Goal: Transaction & Acquisition: Purchase product/service

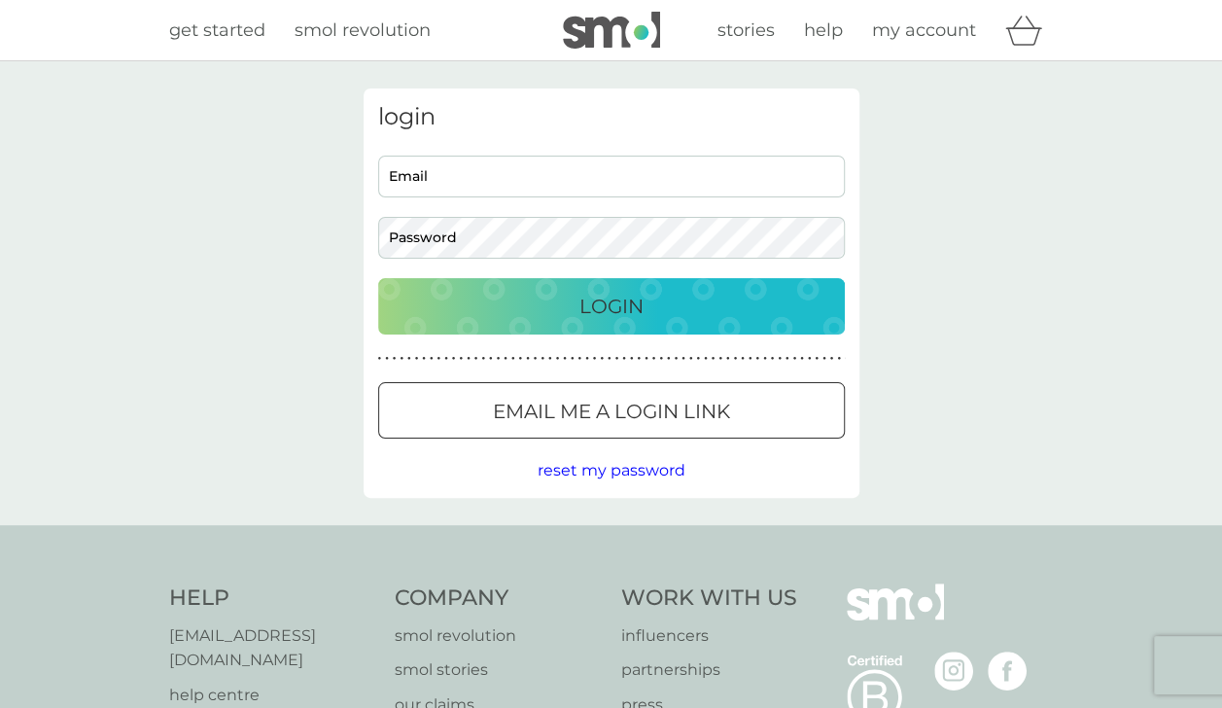
type input "nicola.mogg1@outlook.com"
click at [643, 315] on p "Login" at bounding box center [611, 306] width 64 height 31
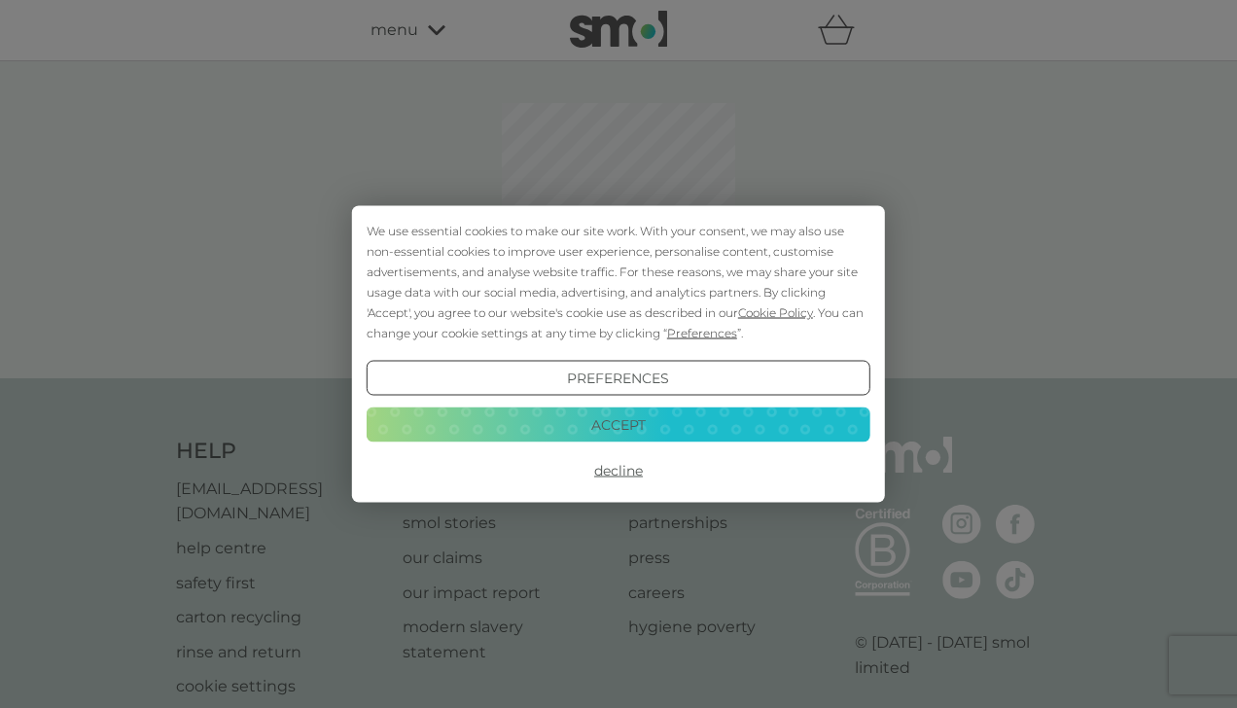
click at [609, 428] on button "Accept" at bounding box center [619, 423] width 504 height 35
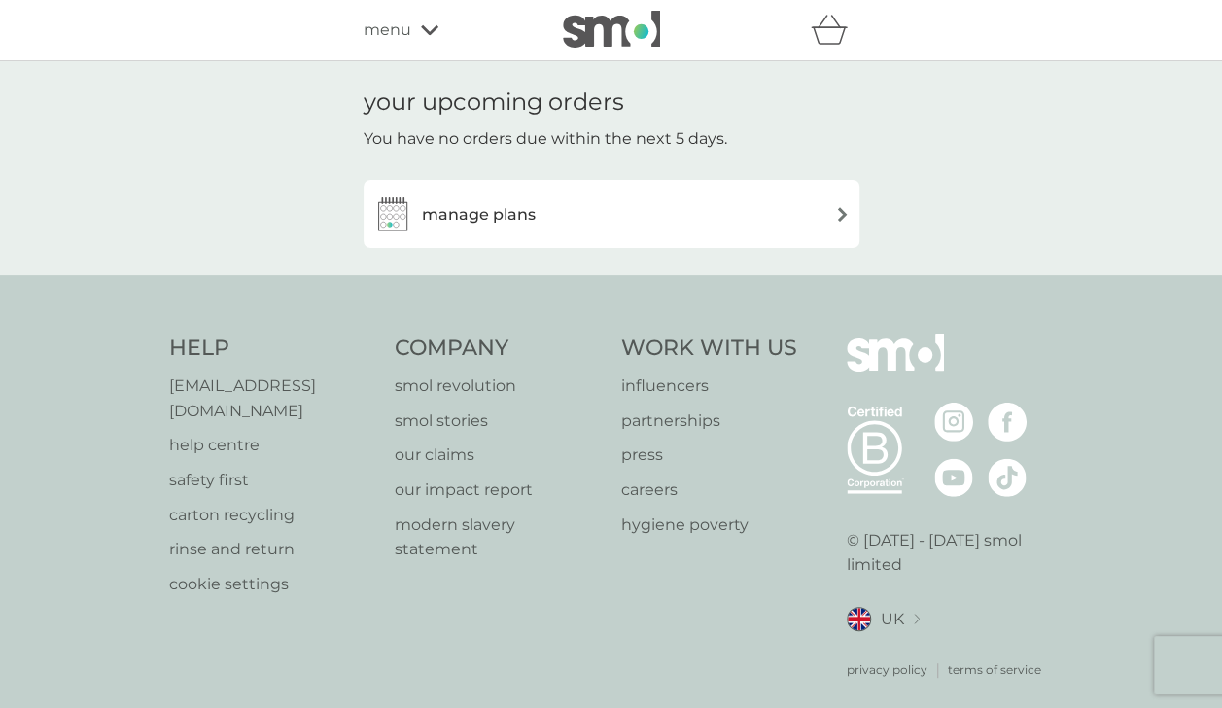
click at [472, 218] on h3 "manage plans" at bounding box center [479, 214] width 114 height 25
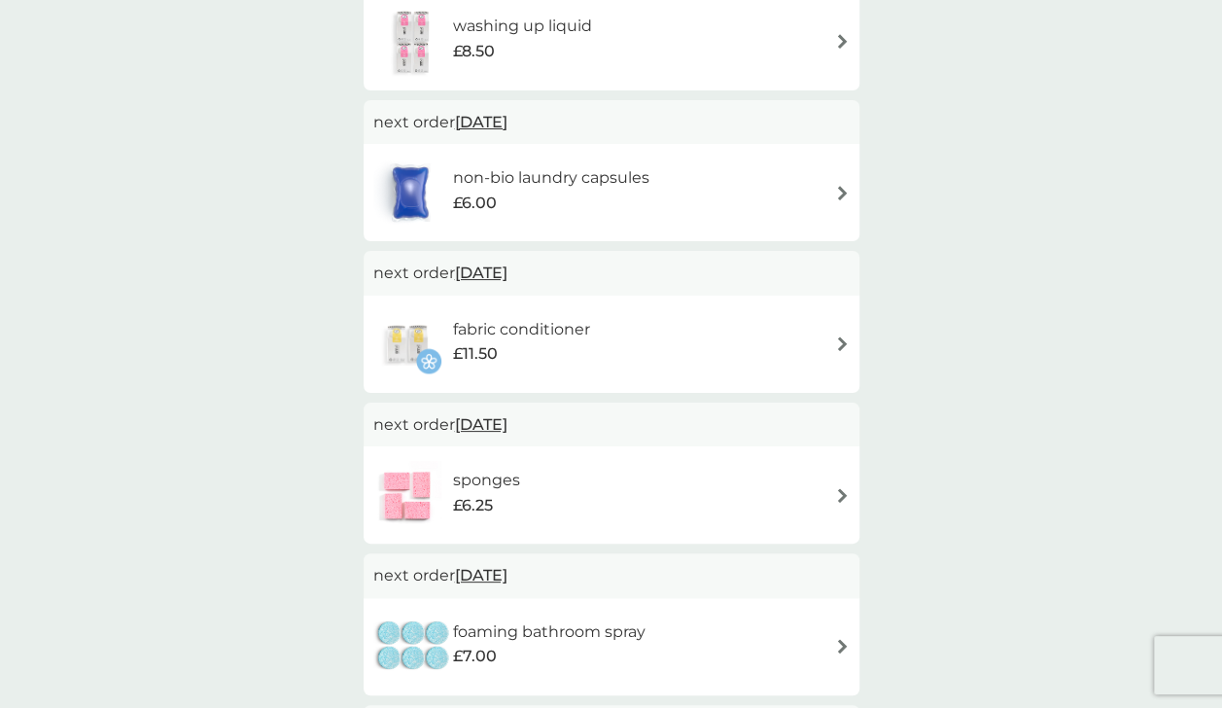
scroll to position [681, 0]
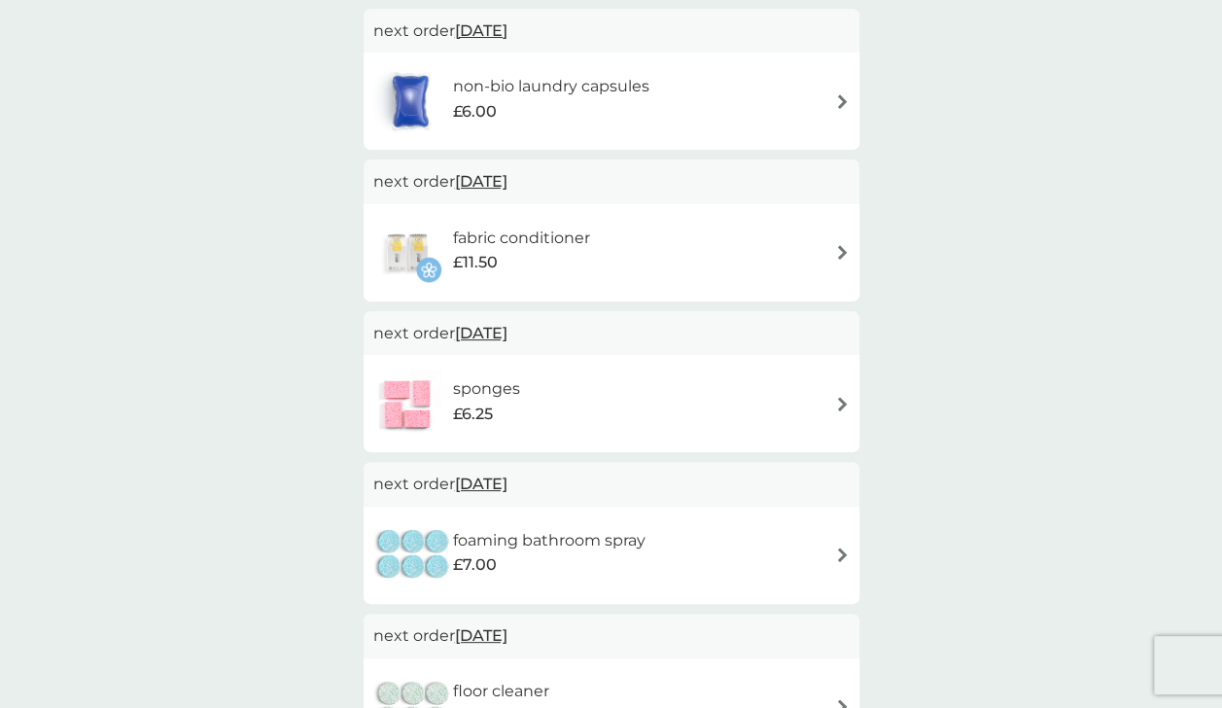
click at [651, 278] on div "fabric conditioner £11.50" at bounding box center [611, 253] width 476 height 68
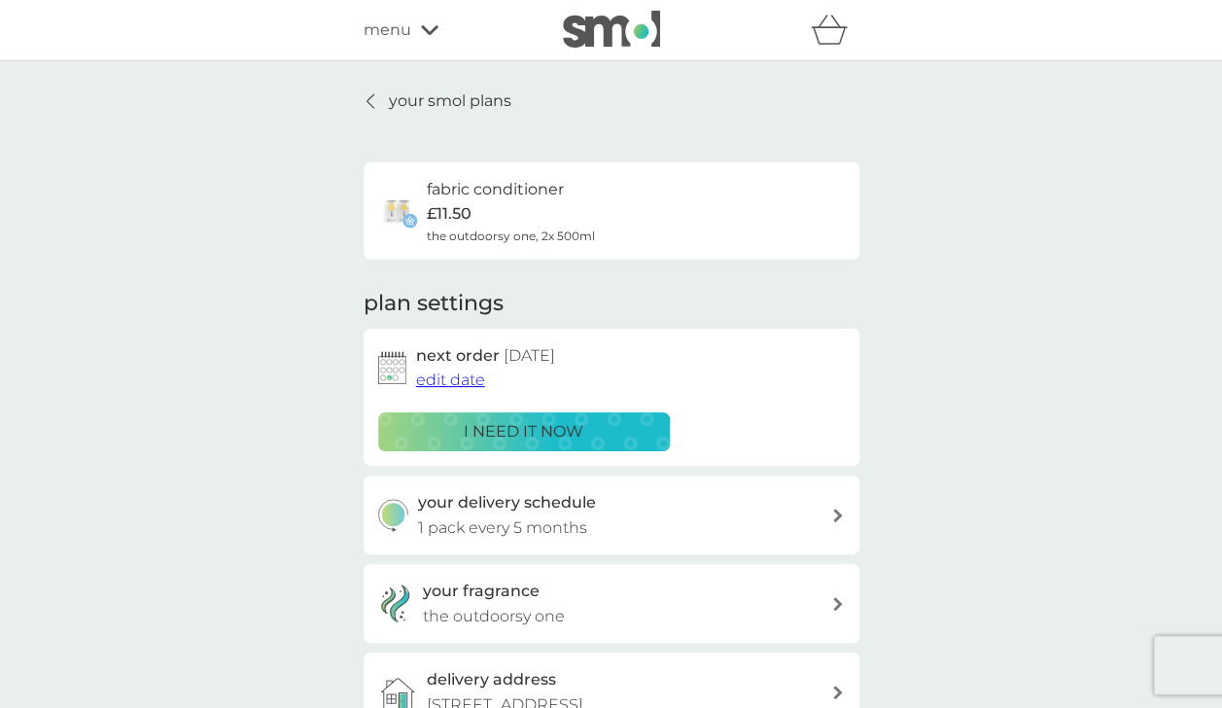
click at [417, 19] on div "menu" at bounding box center [446, 29] width 165 height 25
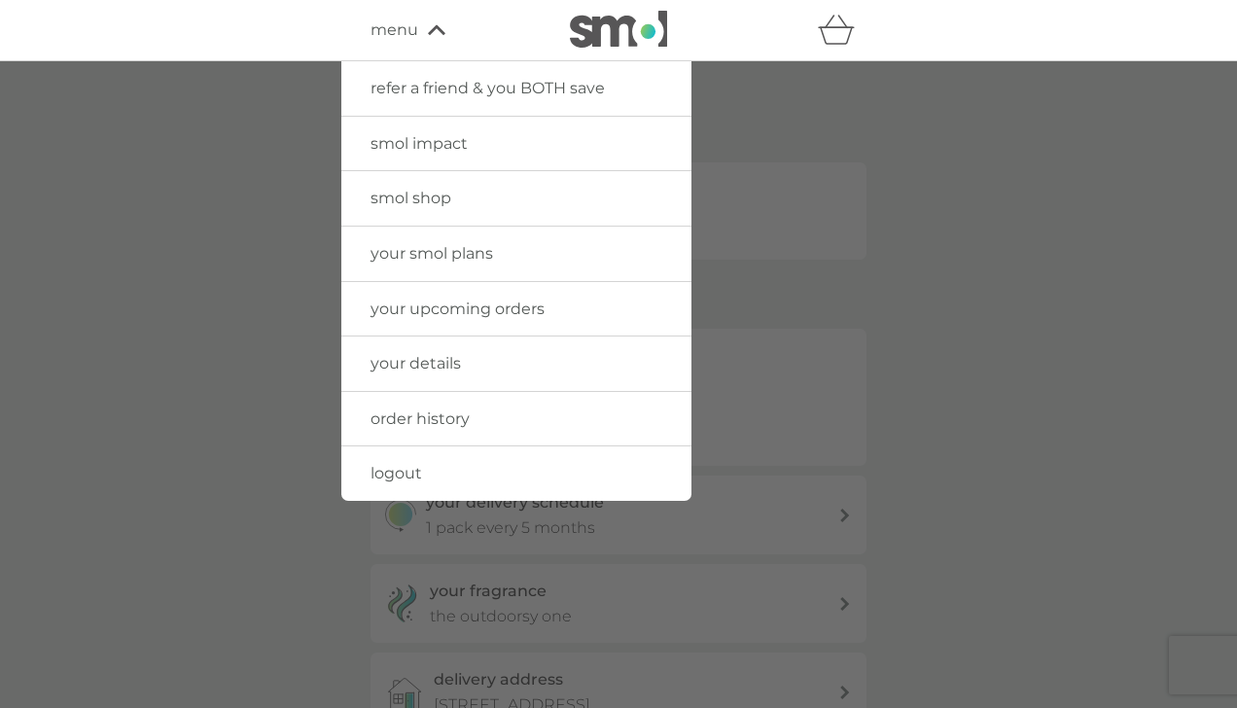
click at [979, 208] on div at bounding box center [618, 415] width 1237 height 708
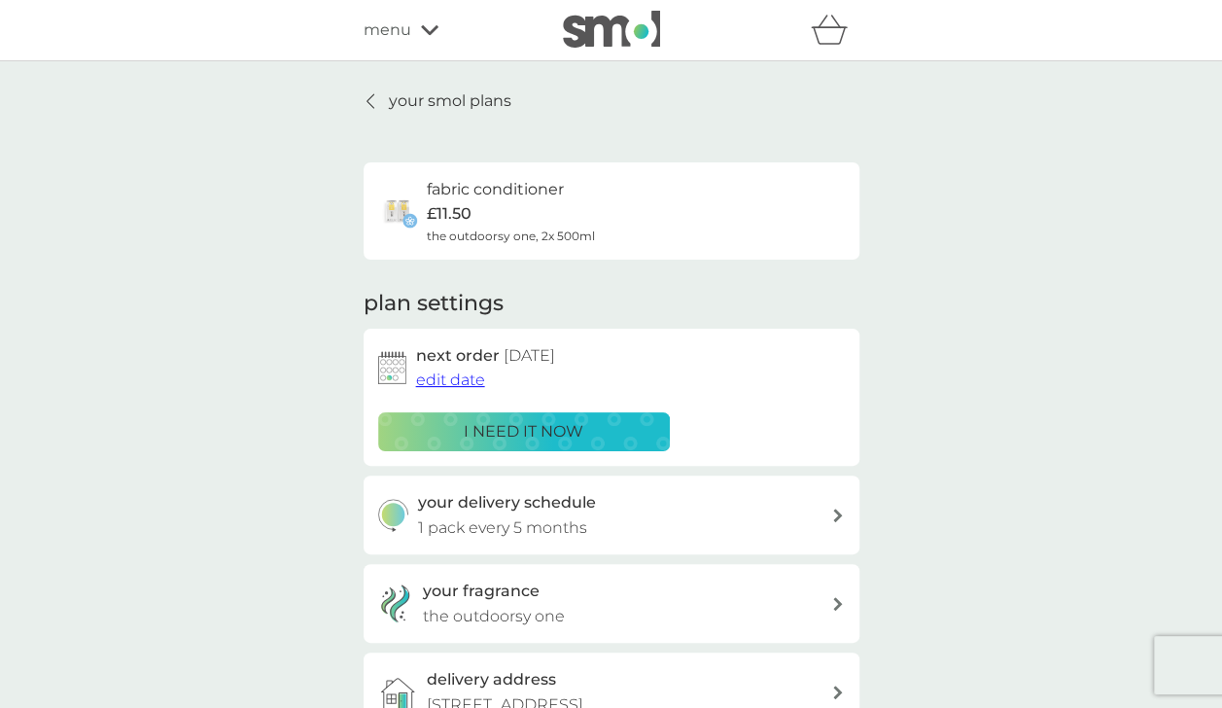
click at [410, 105] on p "your smol plans" at bounding box center [450, 100] width 122 height 25
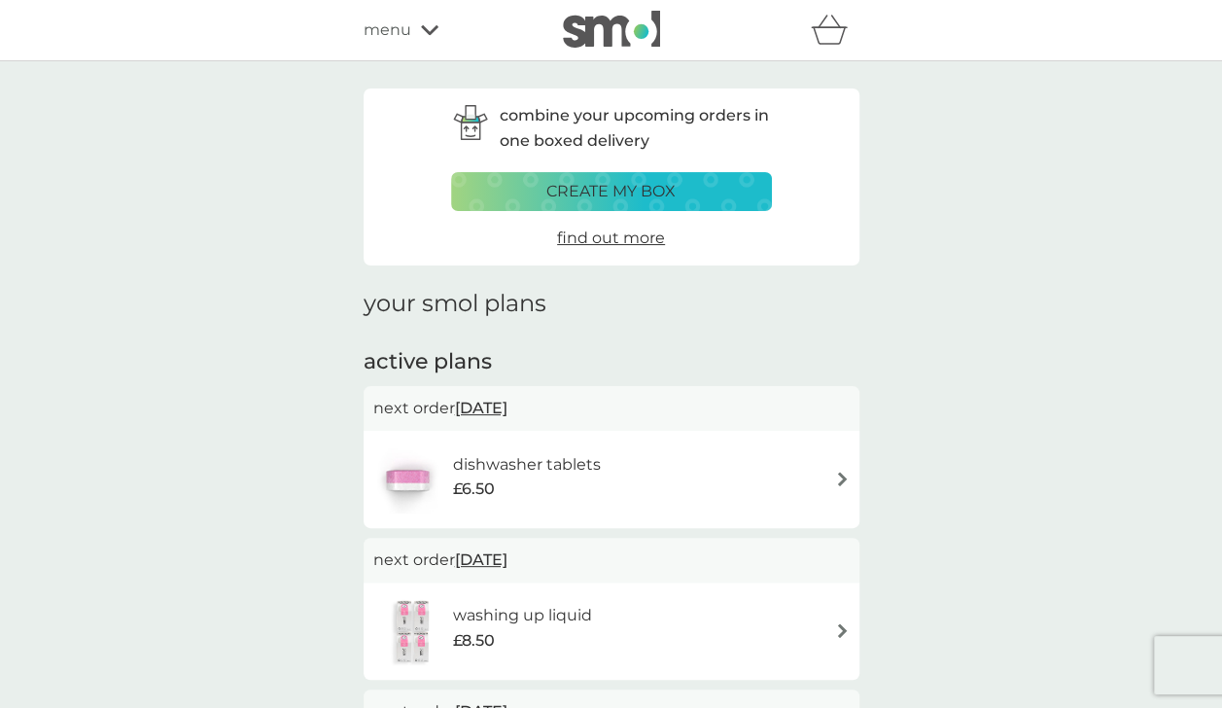
click at [410, 29] on div "menu" at bounding box center [446, 29] width 165 height 25
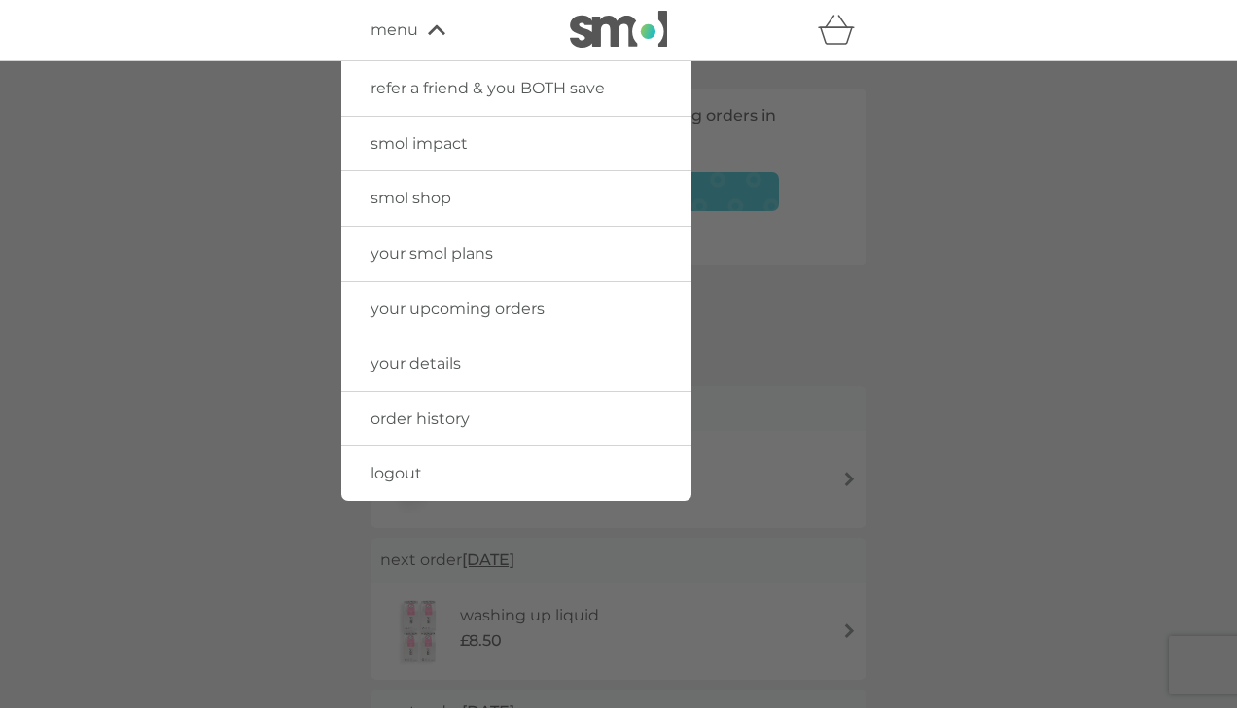
click at [402, 247] on span "your smol plans" at bounding box center [431, 253] width 122 height 18
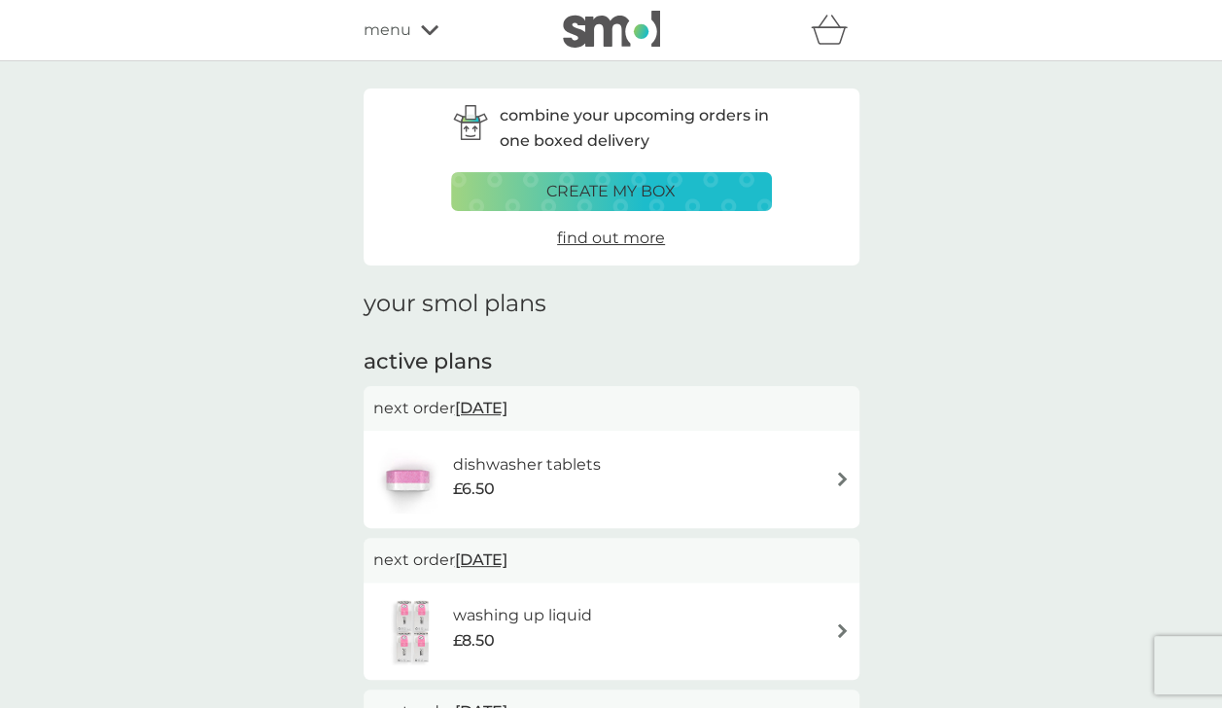
click at [400, 45] on div "refer a friend & you BOTH save smol impact smol shop your smol plans your upcom…" at bounding box center [612, 30] width 496 height 39
click at [397, 37] on span "menu" at bounding box center [388, 29] width 48 height 25
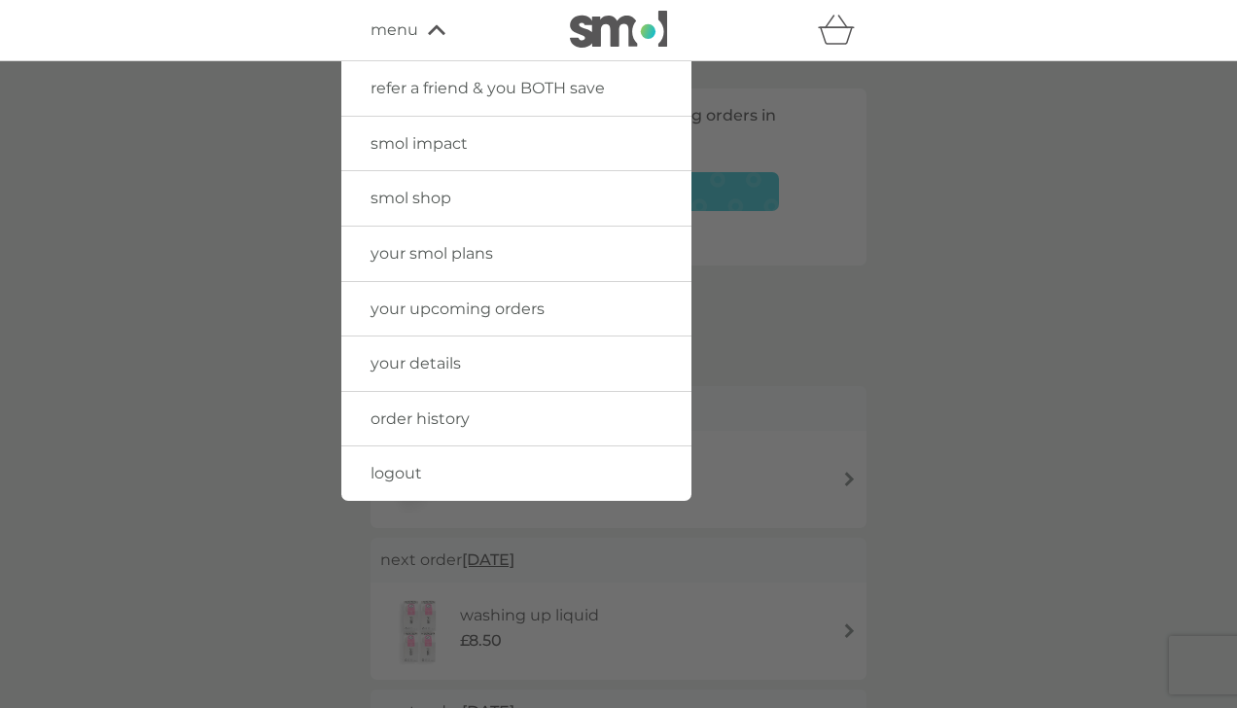
click at [417, 425] on span "order history" at bounding box center [419, 418] width 99 height 18
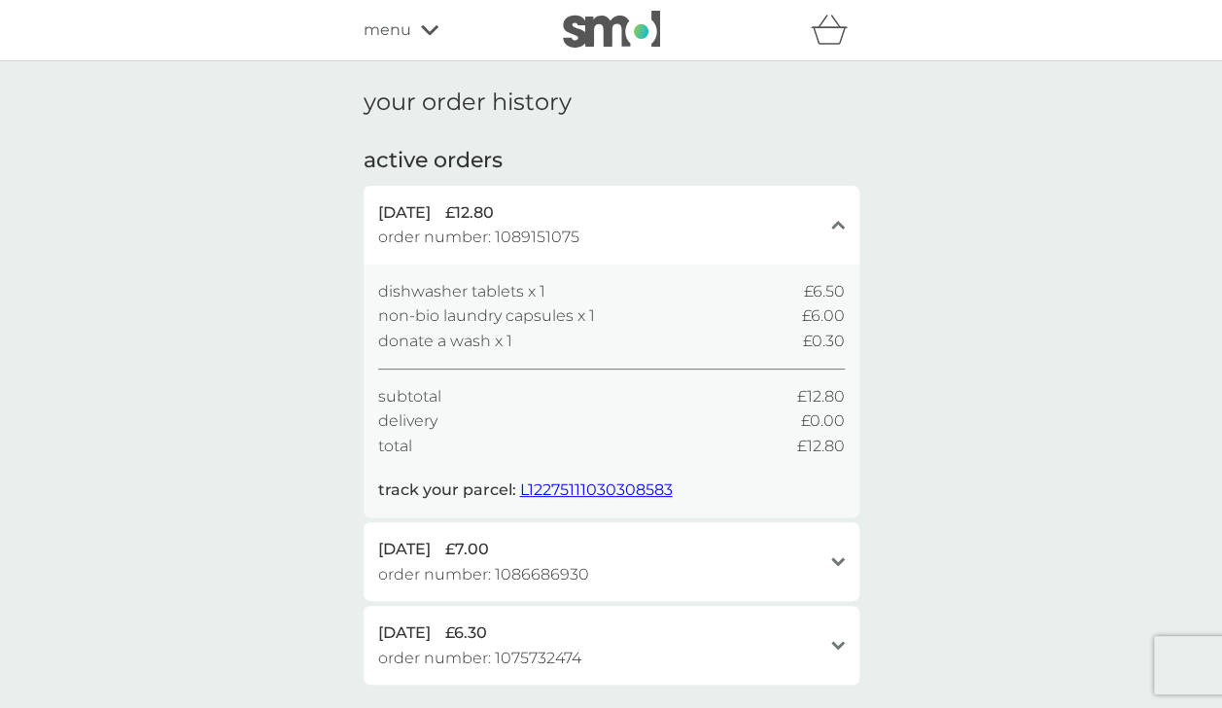
click at [844, 226] on div "27 Aug 2025 £12.80 order number: 1089151075 close" at bounding box center [612, 225] width 496 height 79
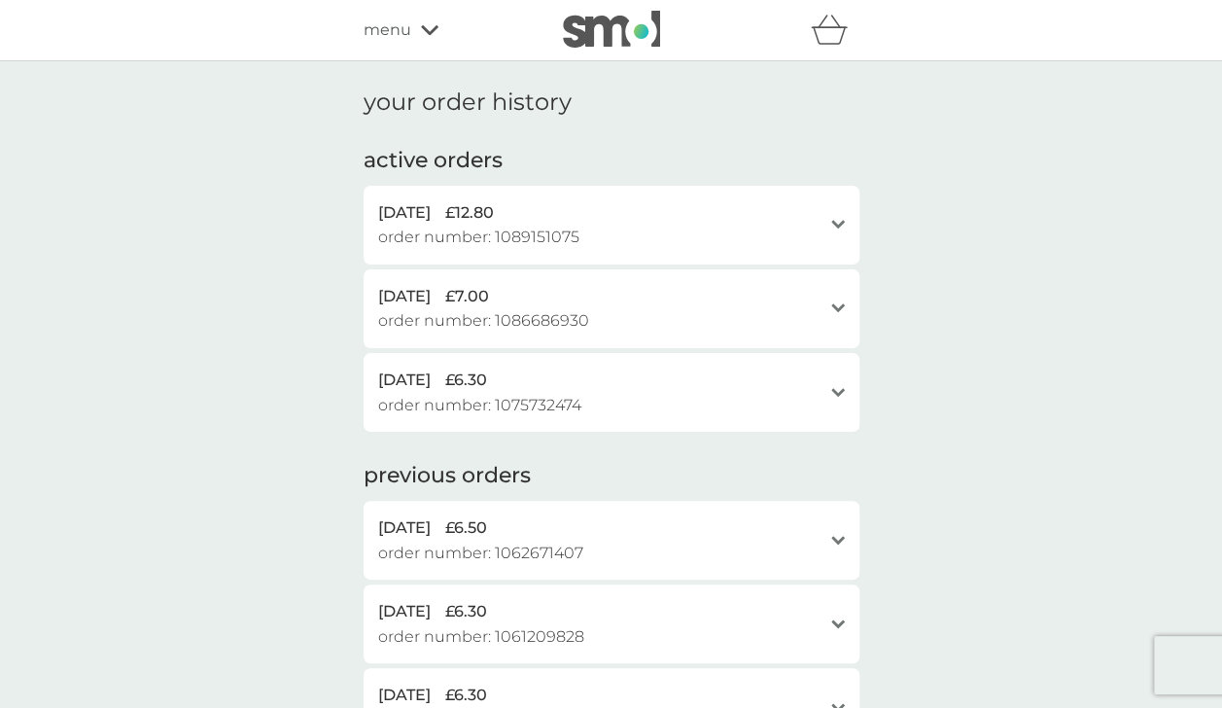
click at [840, 226] on icon "open" at bounding box center [838, 225] width 14 height 10
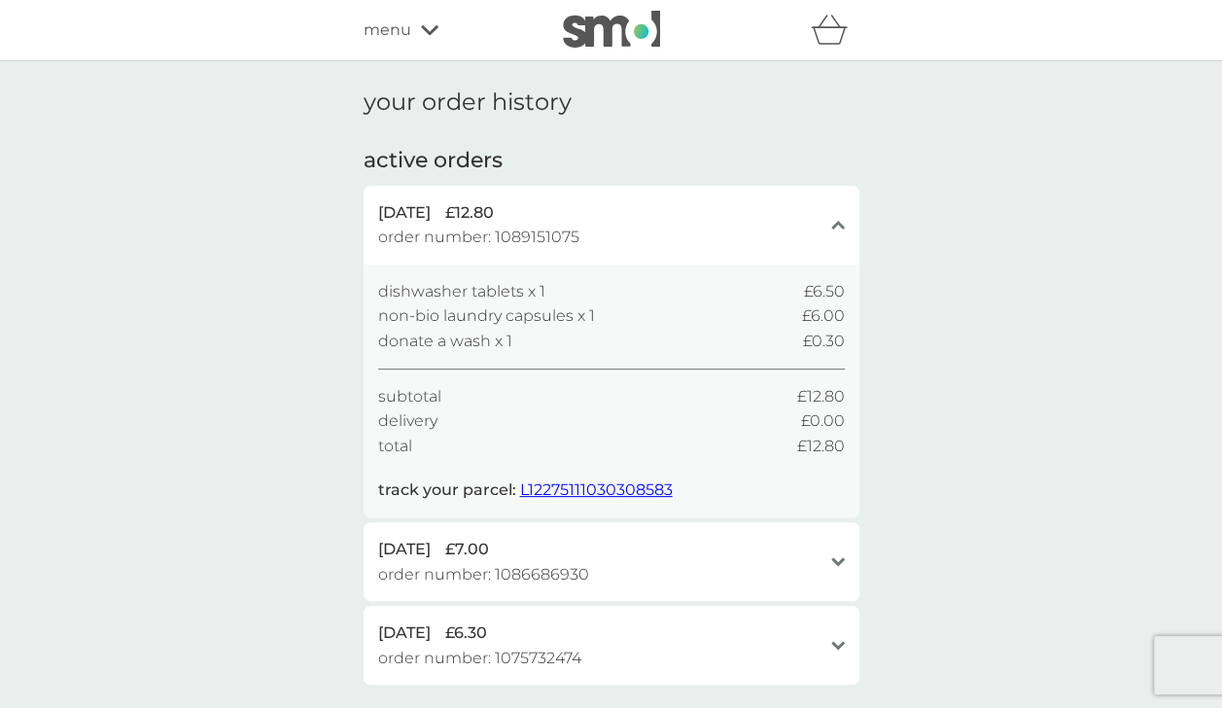
click at [400, 28] on span "menu" at bounding box center [388, 29] width 48 height 25
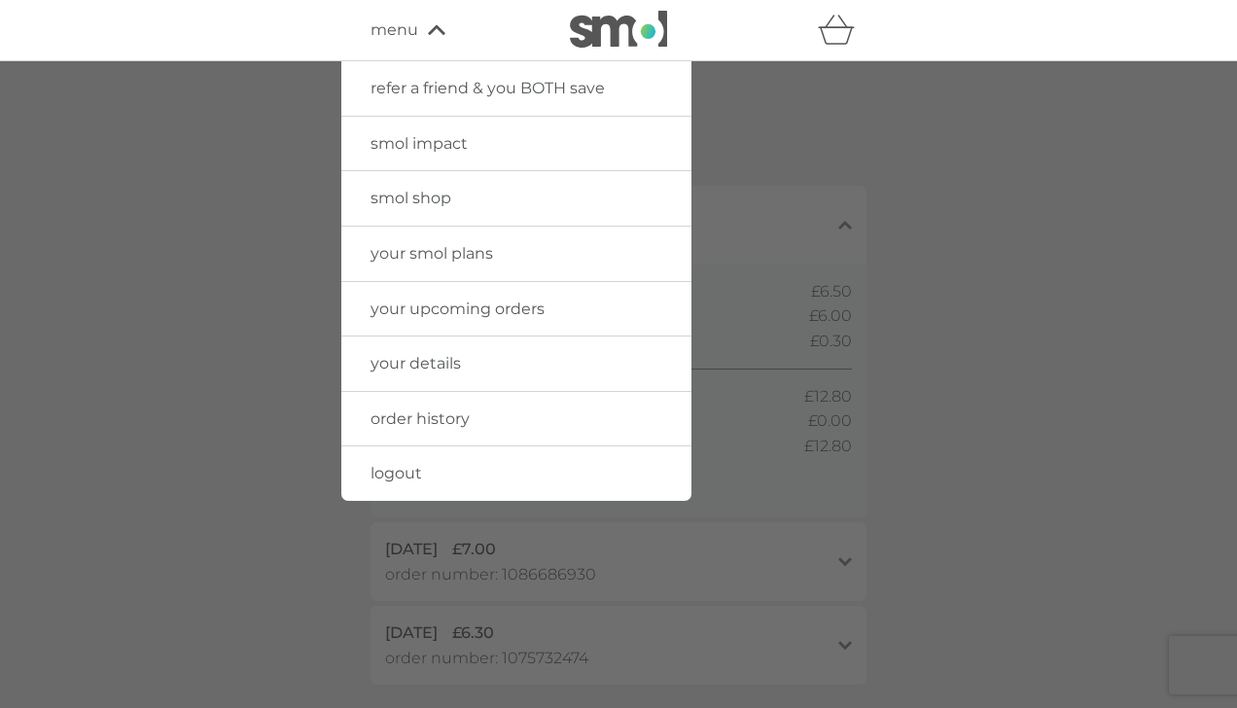
click at [385, 241] on link "your smol plans" at bounding box center [516, 254] width 350 height 54
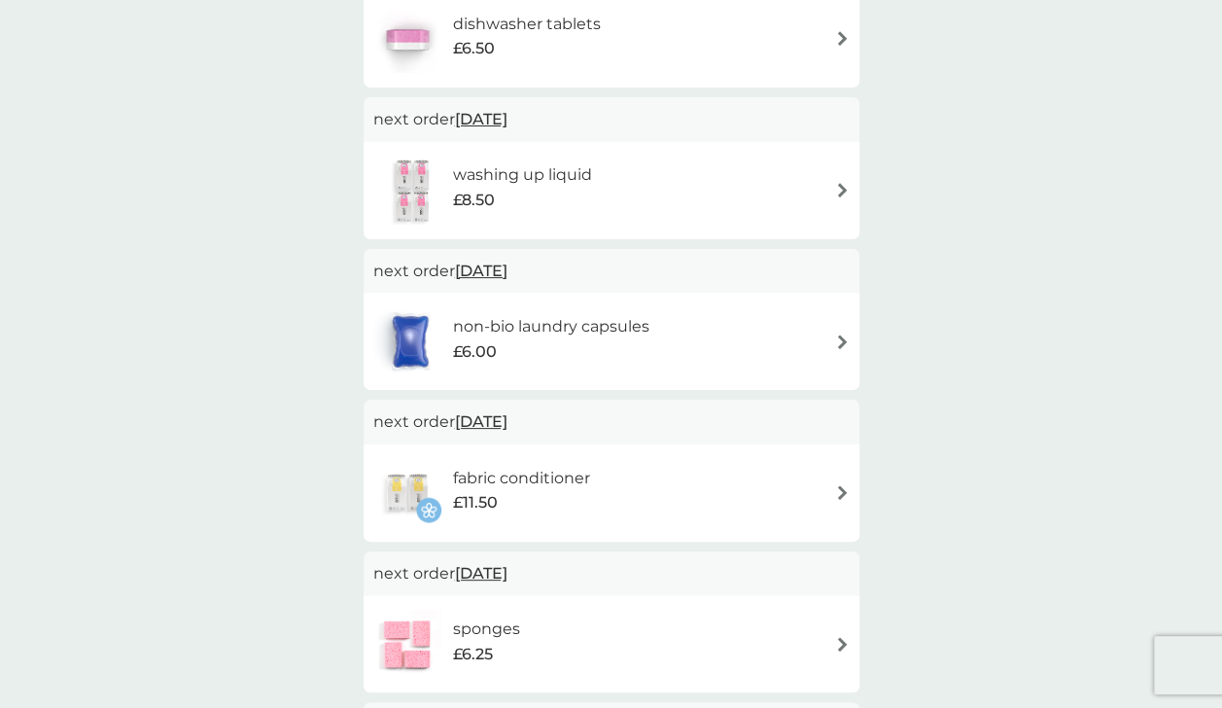
scroll to position [486, 0]
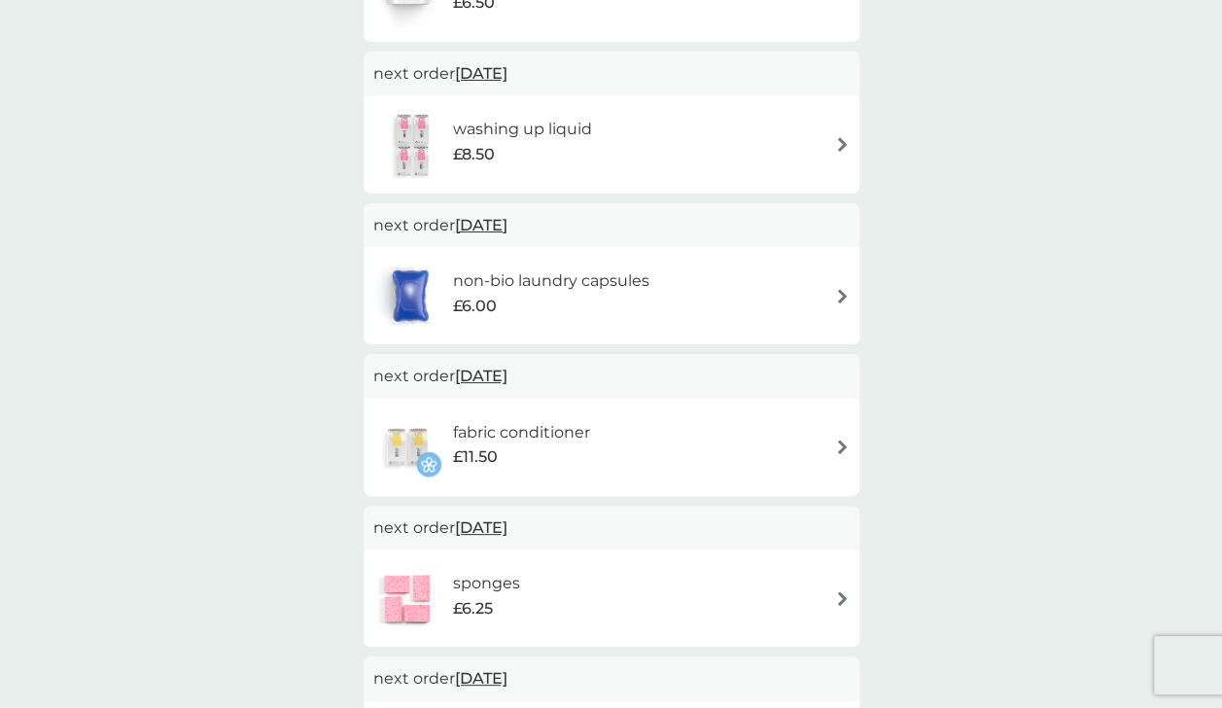
click at [469, 430] on h6 "fabric conditioner" at bounding box center [520, 432] width 137 height 25
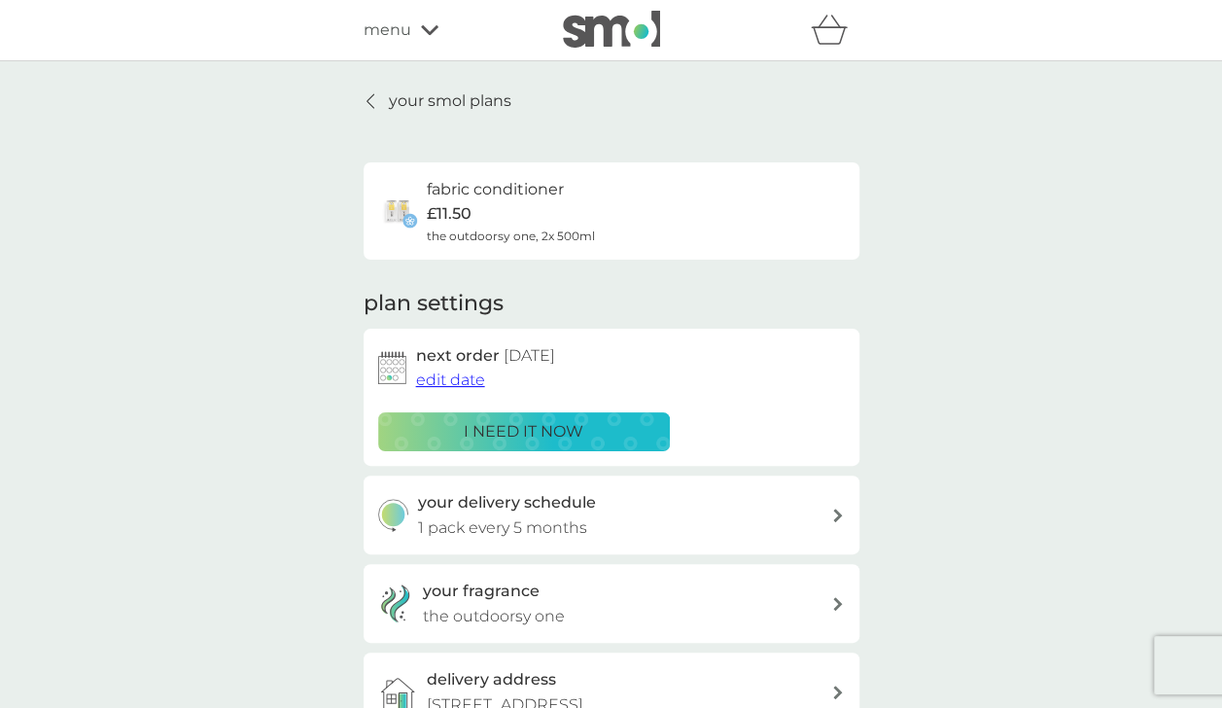
click at [469, 430] on p "i need it now" at bounding box center [524, 431] width 120 height 25
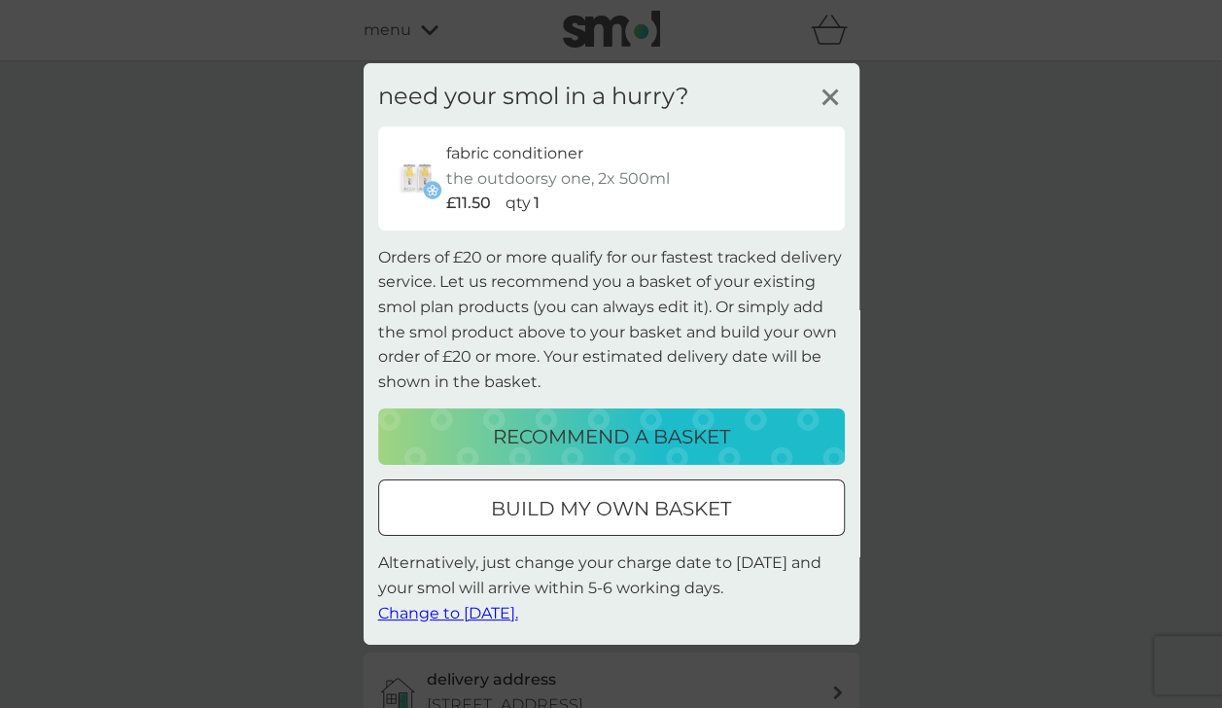
click at [469, 430] on div "recommend a basket" at bounding box center [612, 436] width 428 height 31
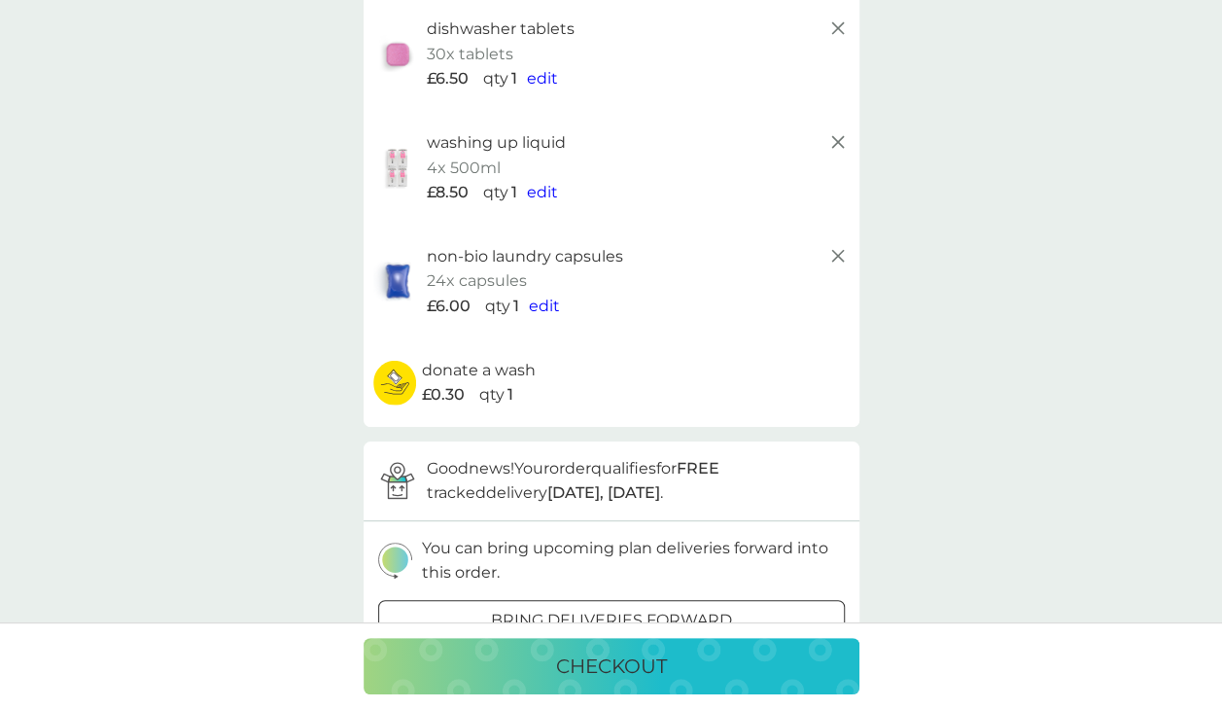
scroll to position [194, 0]
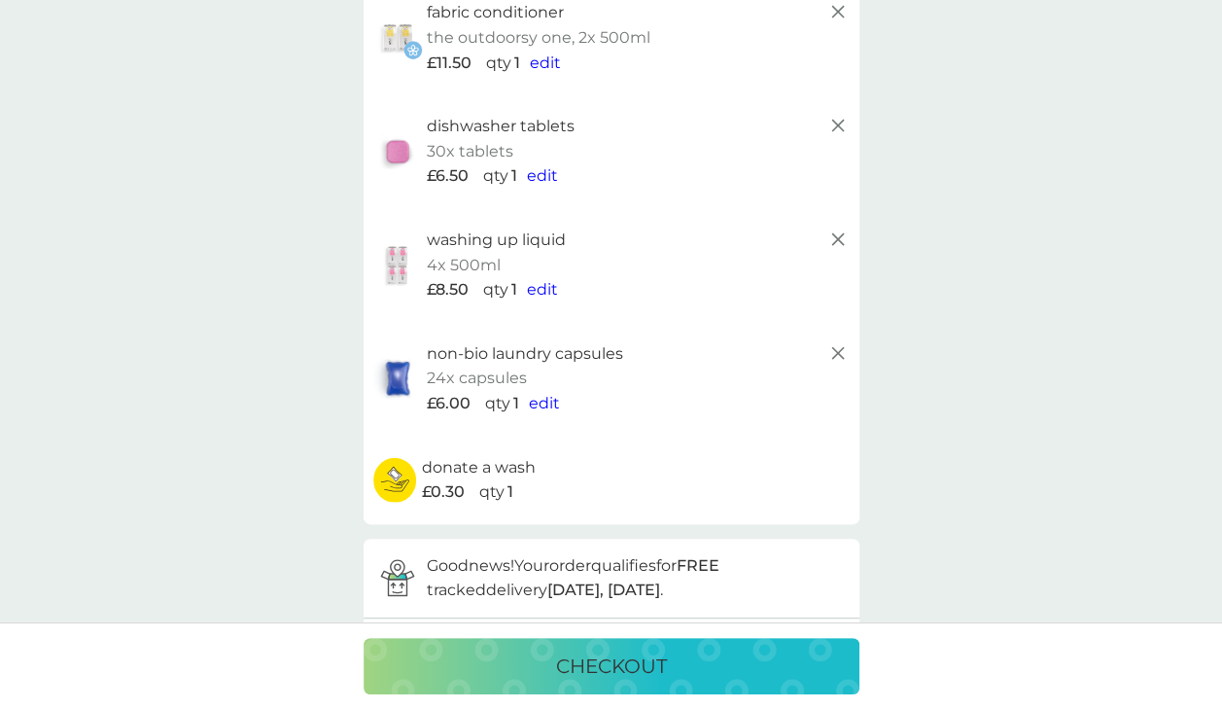
click at [840, 237] on icon at bounding box center [837, 238] width 23 height 23
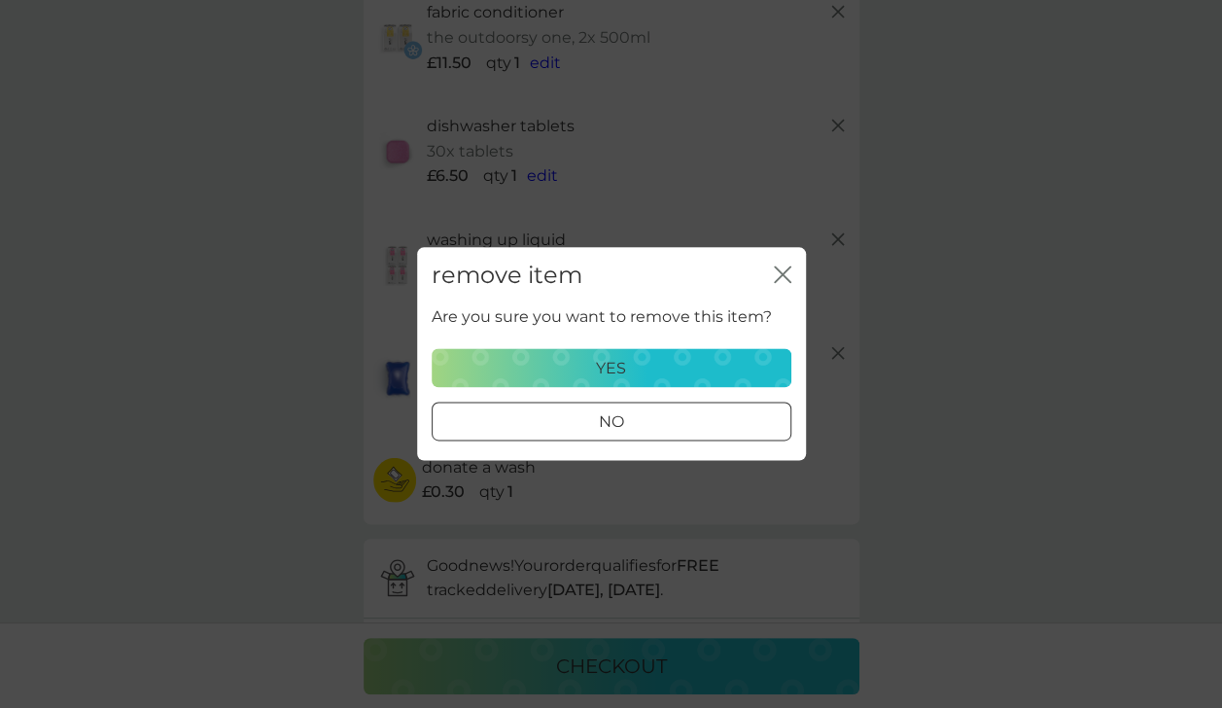
click at [625, 354] on button "yes" at bounding box center [612, 368] width 360 height 39
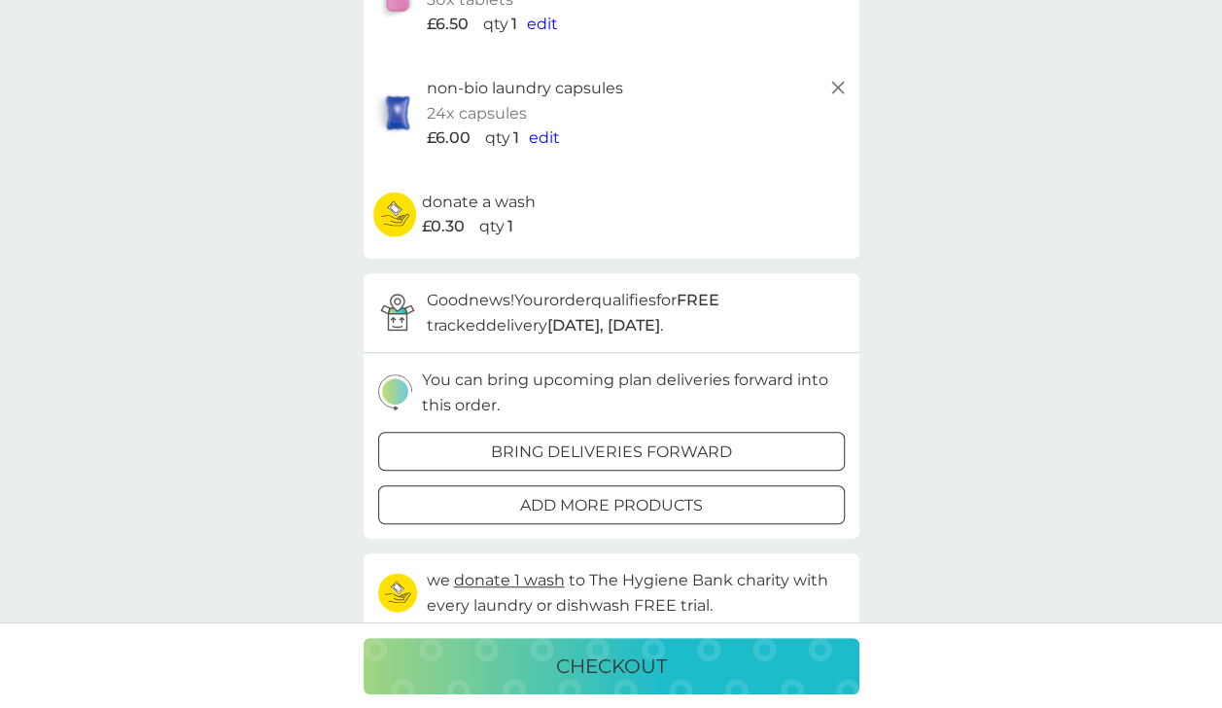
scroll to position [389, 0]
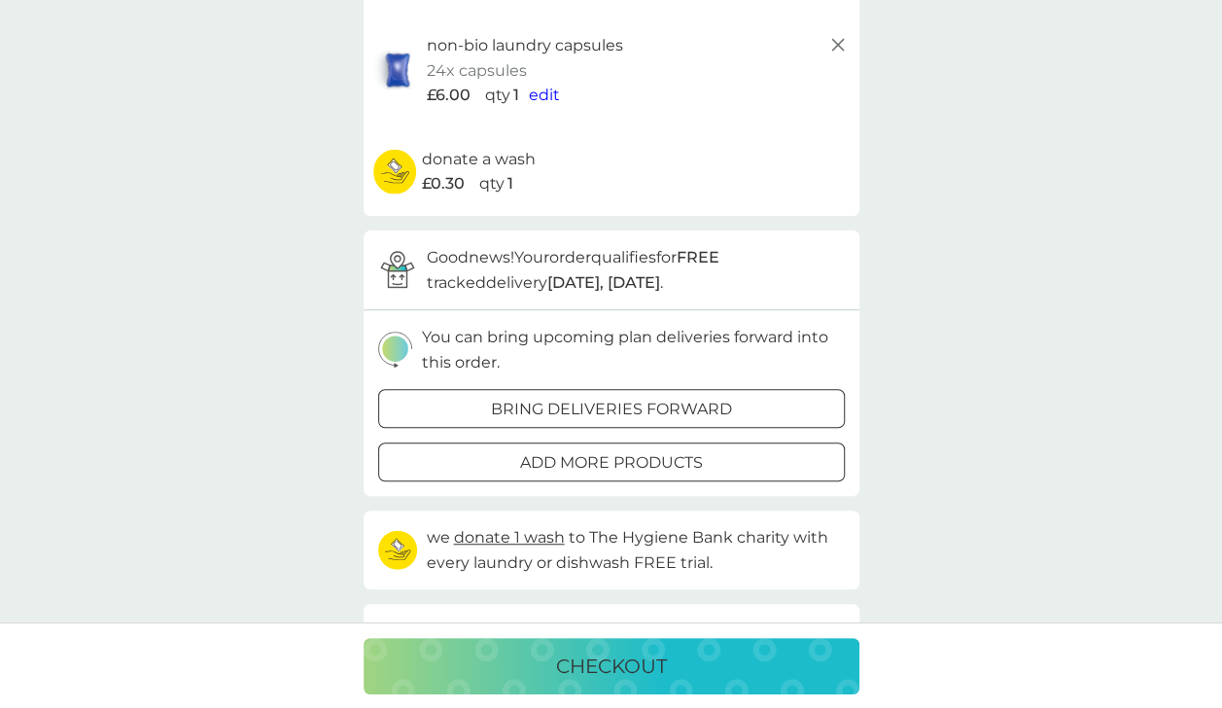
click at [590, 647] on button "checkout" at bounding box center [612, 666] width 496 height 56
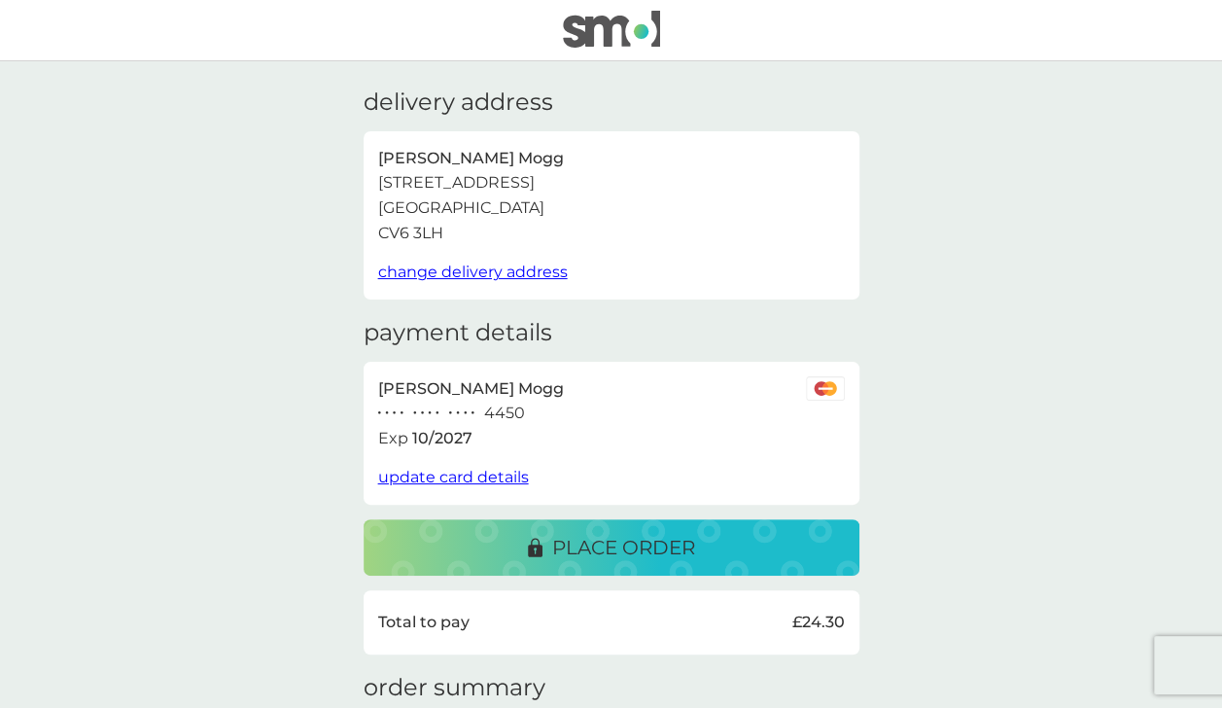
click at [618, 547] on p "place order" at bounding box center [623, 547] width 143 height 31
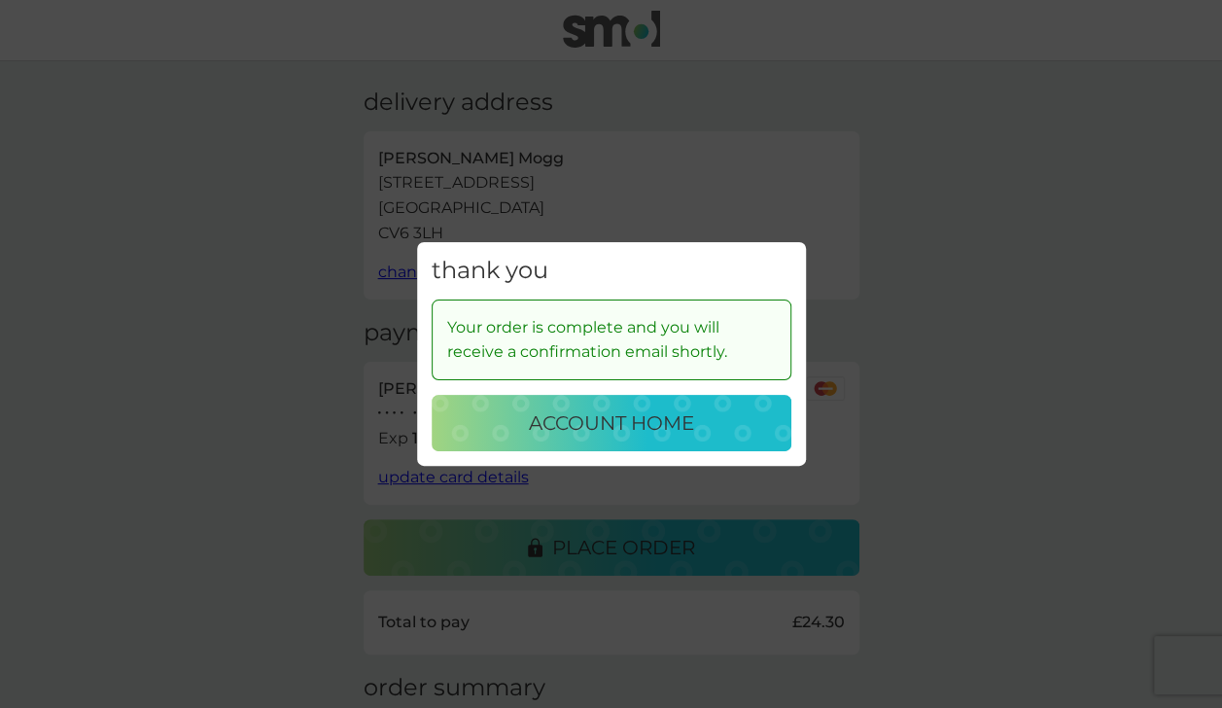
click at [601, 406] on button "account home" at bounding box center [612, 423] width 360 height 56
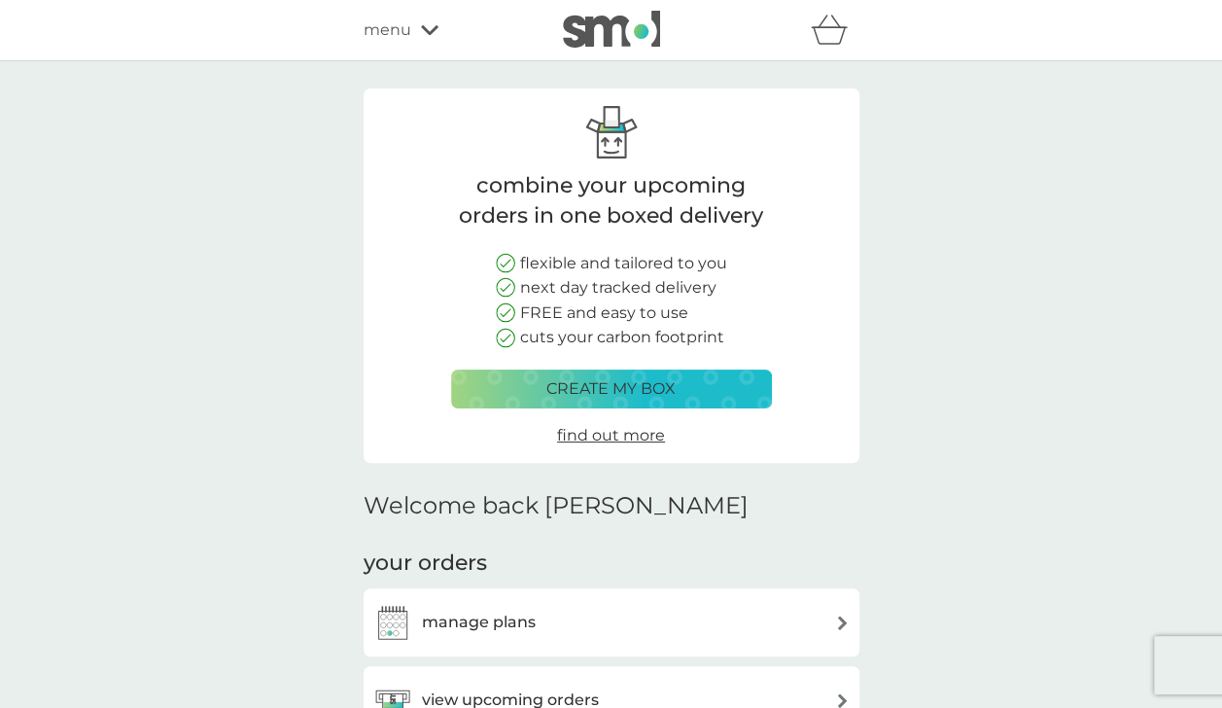
click at [404, 35] on span "menu" at bounding box center [388, 29] width 48 height 25
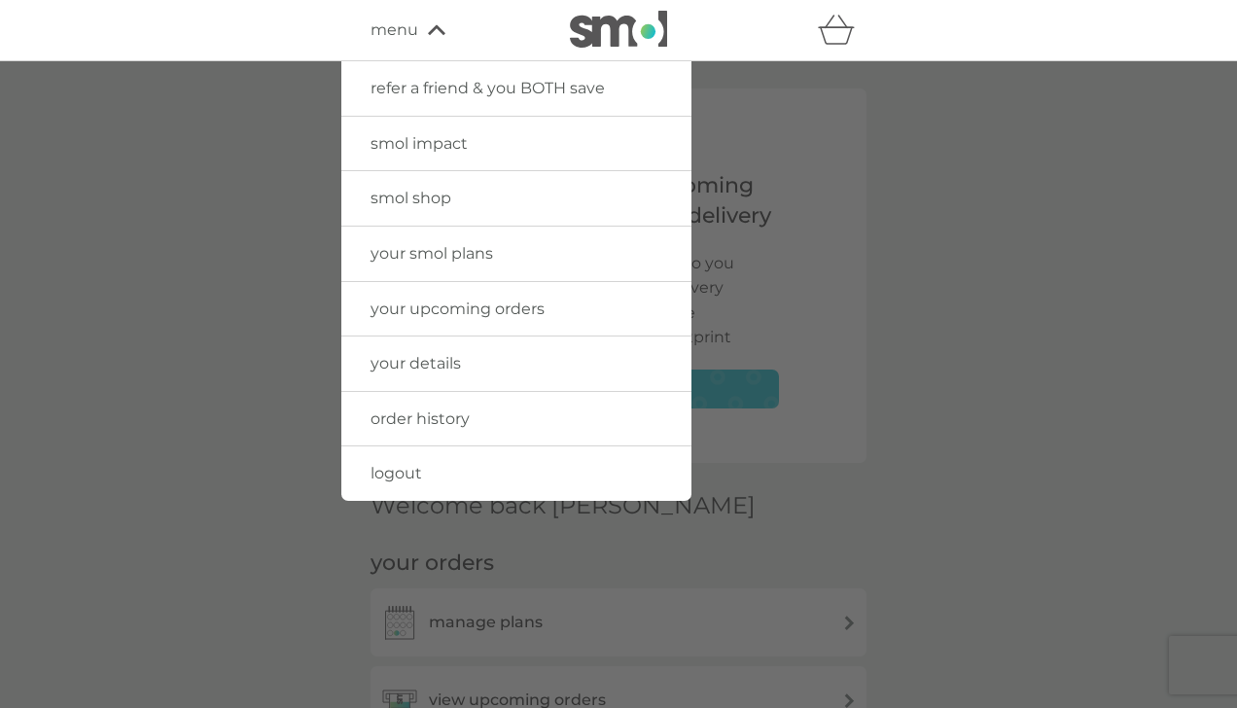
click at [389, 410] on span "order history" at bounding box center [419, 418] width 99 height 18
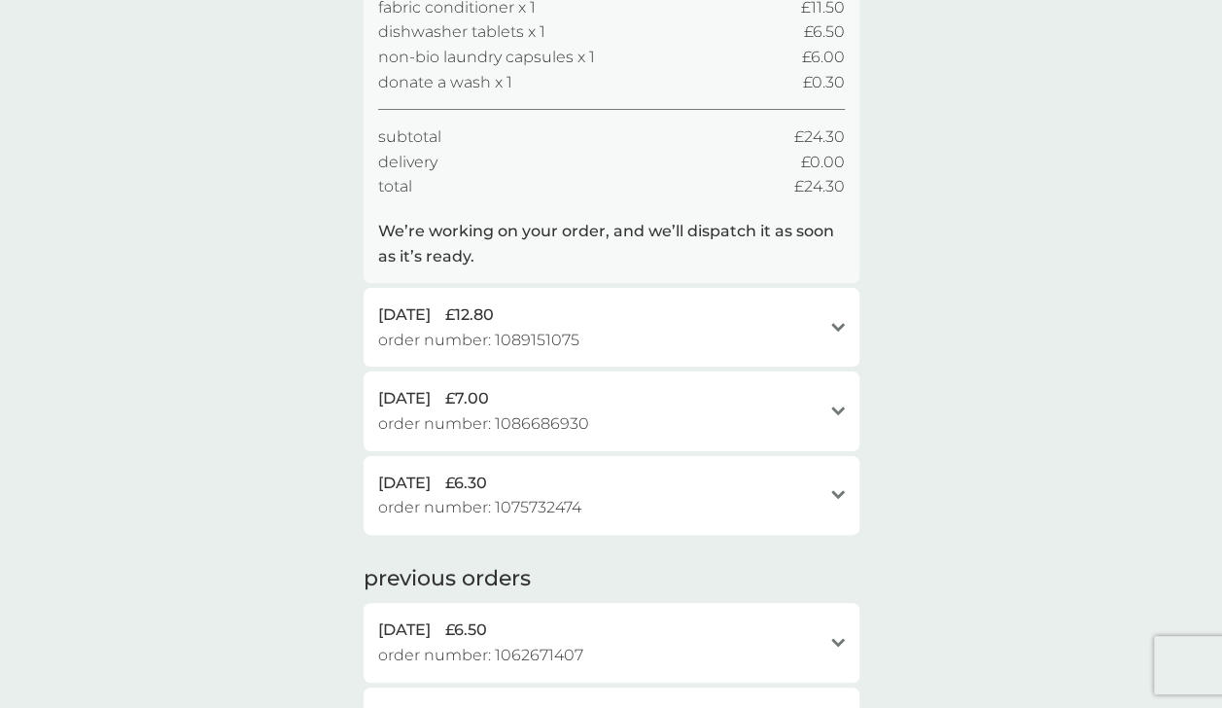
scroll to position [292, 0]
